Goal: Information Seeking & Learning: Learn about a topic

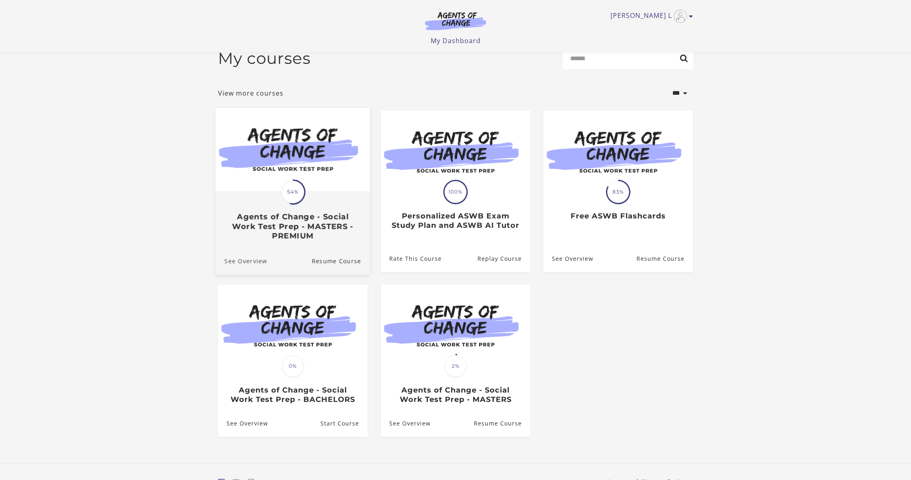
scroll to position [14, 0]
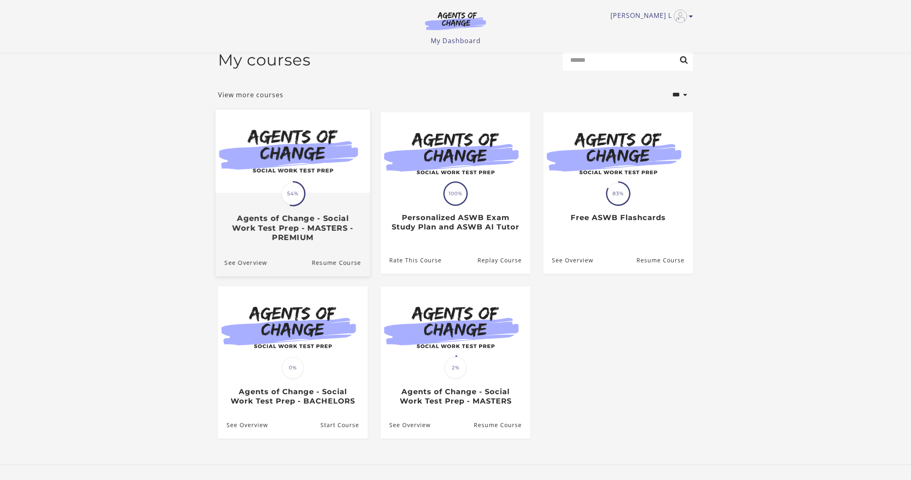
click at [252, 248] on link "Translation missing: en.liquid.partials.dashboard_course_card.progress_descript…" at bounding box center [292, 178] width 154 height 139
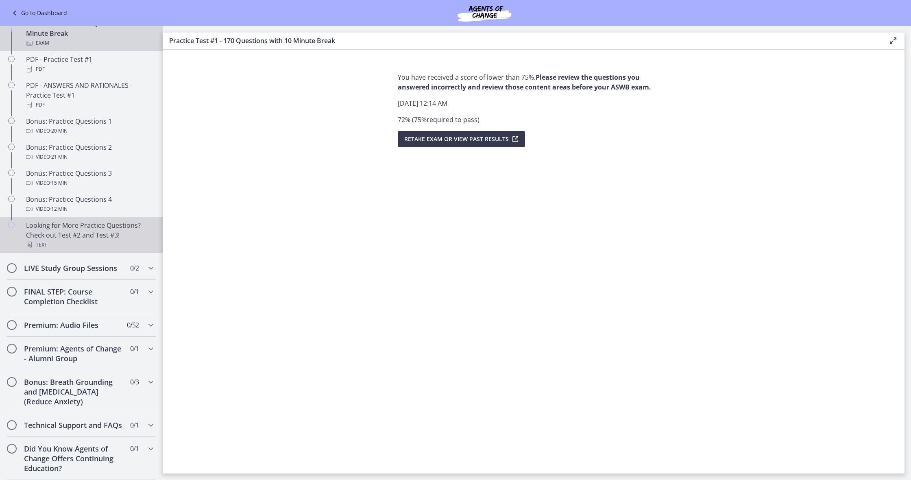
click at [62, 237] on div "Looking for More Practice Questions? Check out Test #2 and Test #3! Text" at bounding box center [89, 234] width 127 height 29
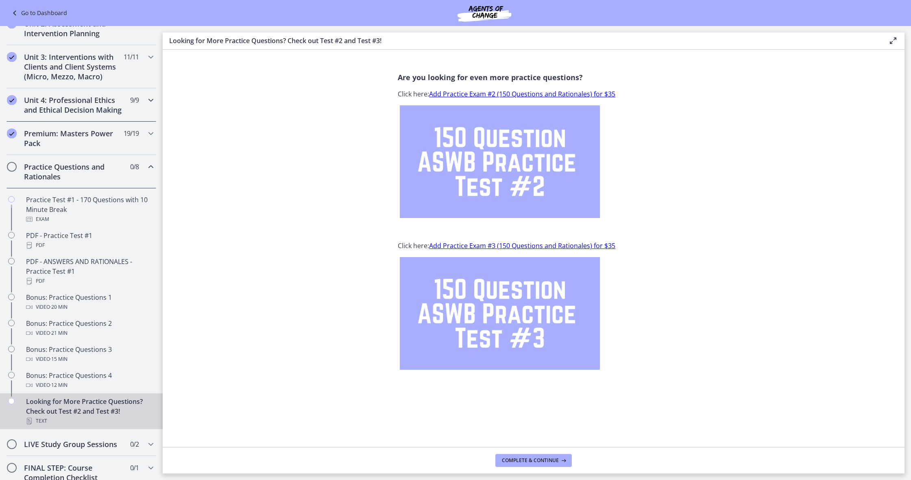
scroll to position [267, 0]
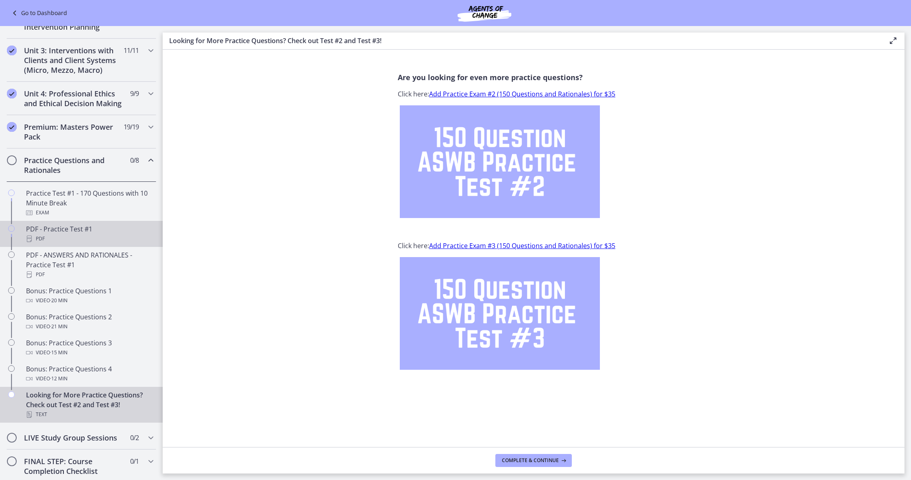
click at [59, 230] on div "PDF - Practice Test #1 PDF" at bounding box center [89, 234] width 127 height 20
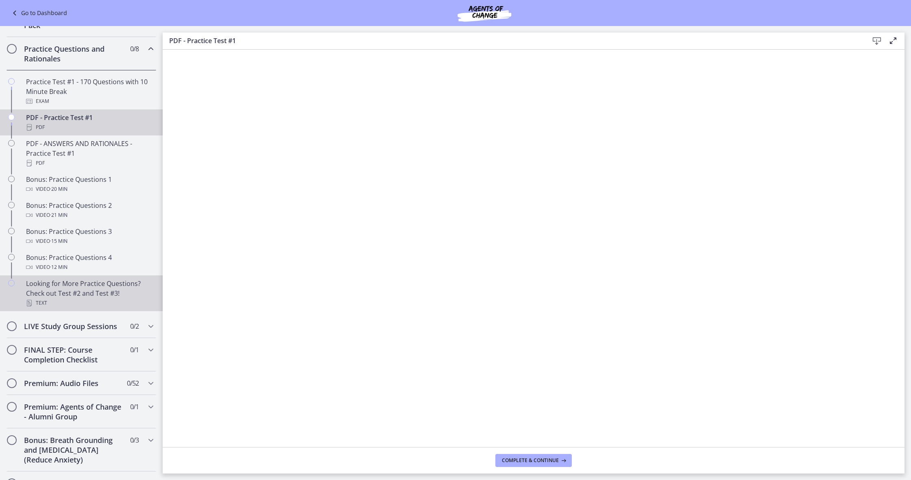
scroll to position [380, 0]
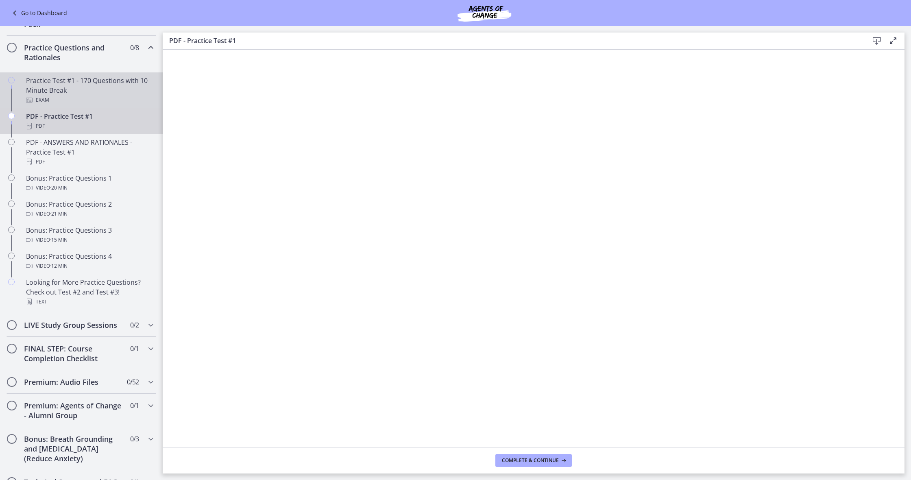
click at [129, 88] on div "Practice Test #1 - 170 Questions with 10 Minute Break Exam" at bounding box center [89, 90] width 127 height 29
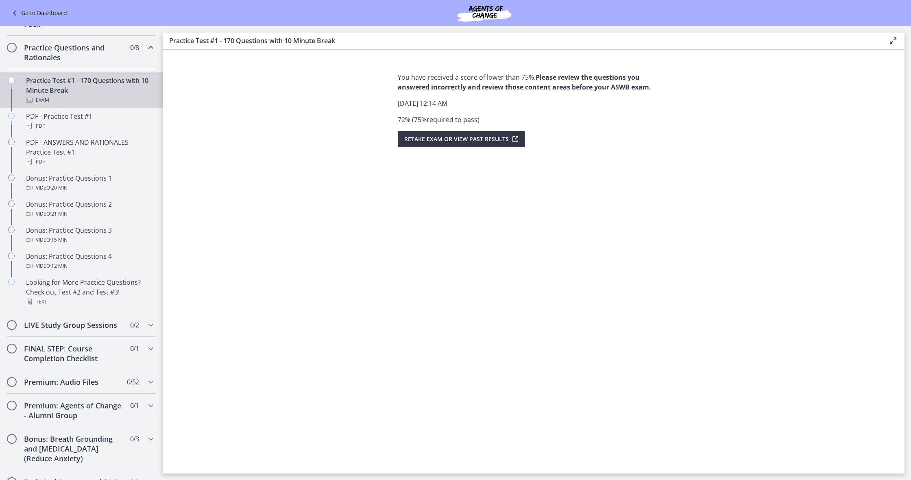
click at [413, 141] on span "Retake Exam OR View Past Results" at bounding box center [456, 139] width 104 height 10
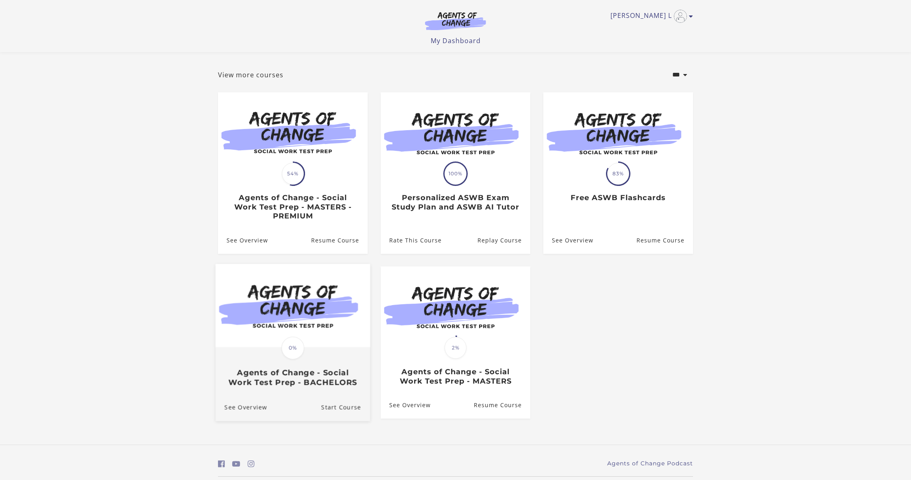
scroll to position [34, 0]
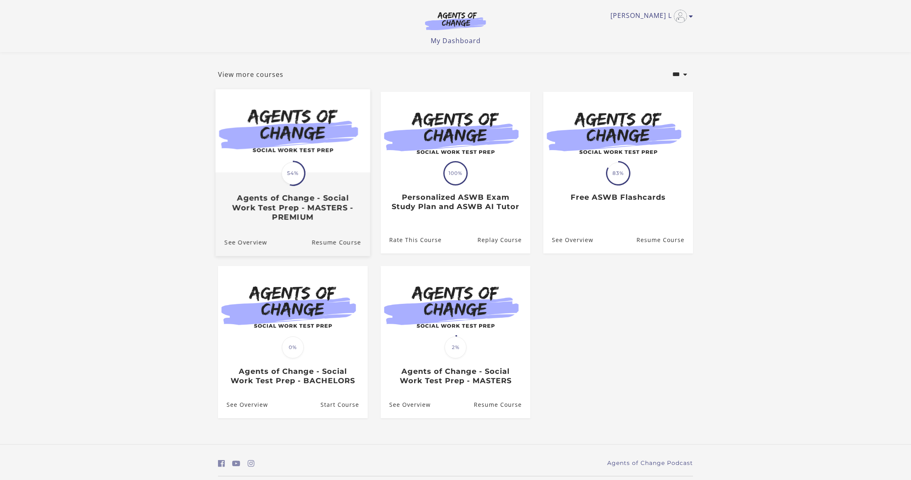
click at [343, 172] on img at bounding box center [292, 130] width 154 height 83
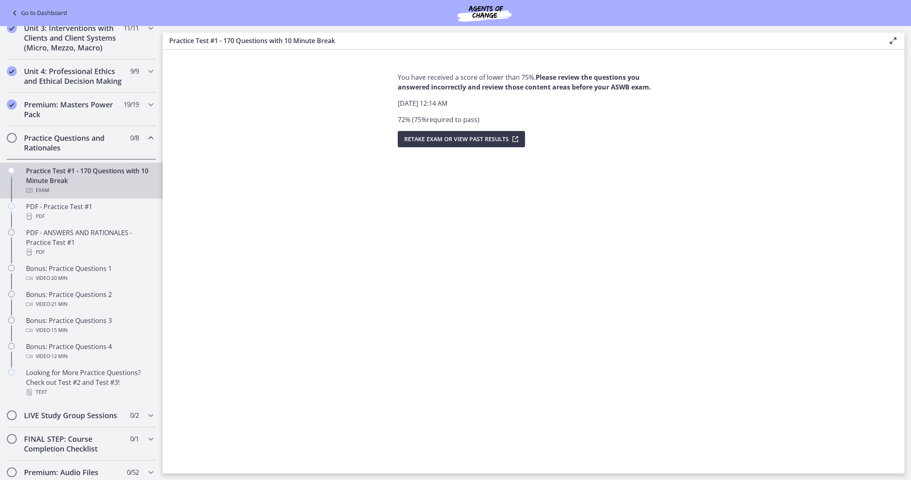
scroll to position [295, 0]
